Goal: Transaction & Acquisition: Purchase product/service

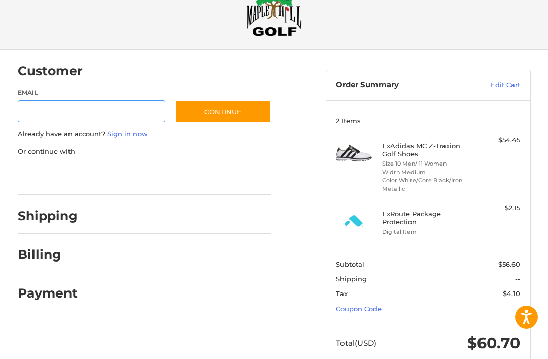
scroll to position [52, 0]
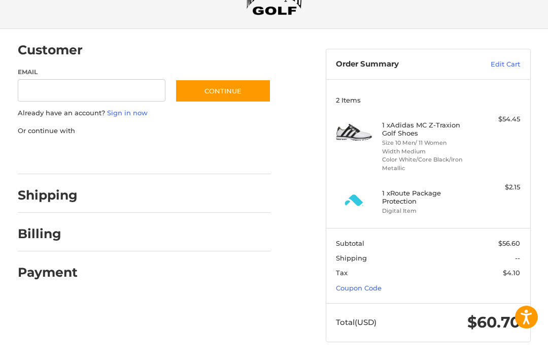
click at [507, 68] on link "Edit Cart" at bounding box center [491, 64] width 59 height 10
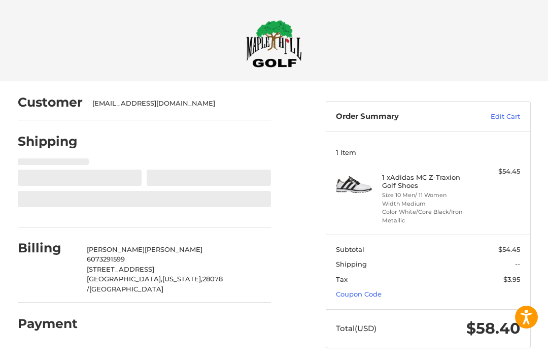
select select "**"
